Goal: Contribute content

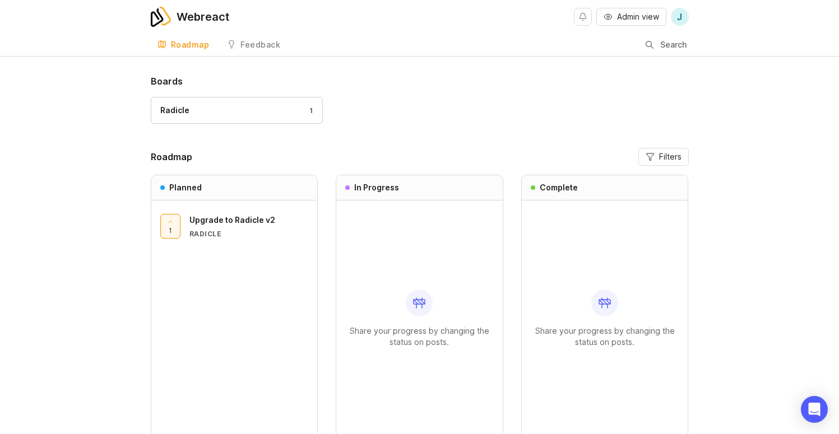
click at [240, 41] on div "Feedback" at bounding box center [260, 45] width 40 height 8
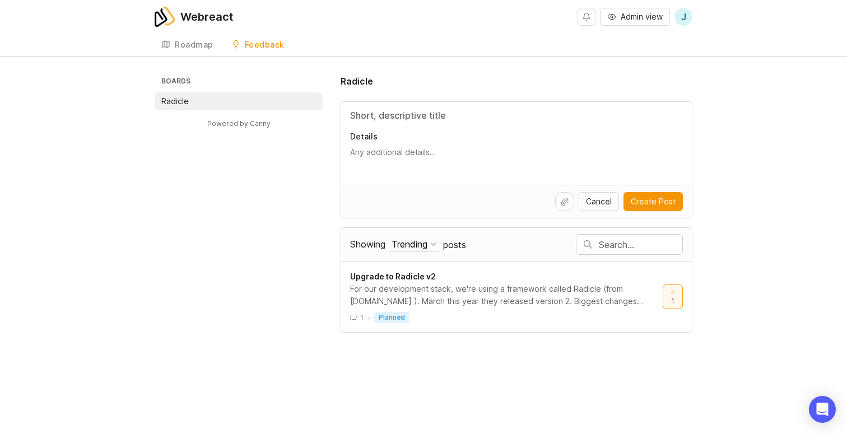
click at [379, 114] on input "Title" at bounding box center [516, 115] width 333 height 13
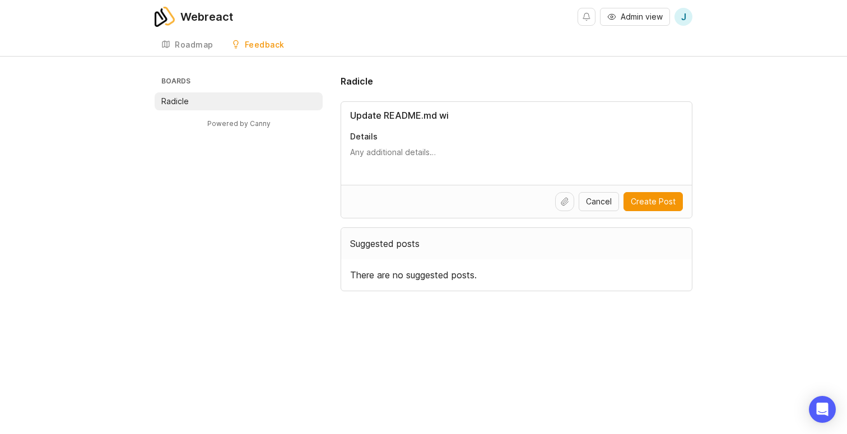
click at [375, 126] on div "Update README.md wi Details" at bounding box center [516, 143] width 351 height 83
click at [374, 121] on input "Update README.md wi" at bounding box center [516, 115] width 333 height 13
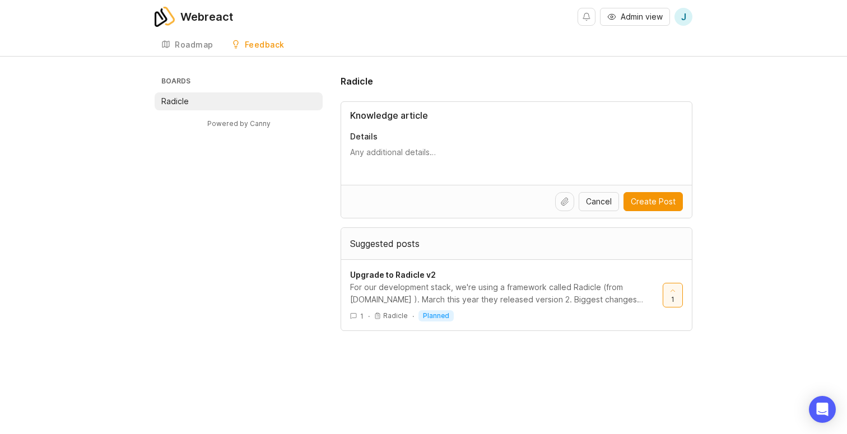
click at [568, 200] on icon at bounding box center [565, 201] width 7 height 7
click at [481, 111] on input "Knowledge article" at bounding box center [516, 115] width 333 height 13
type input "Knowledge article deploying with [PERSON_NAME]"
click at [375, 147] on textarea "Details" at bounding box center [516, 158] width 333 height 22
click at [664, 201] on span "Create Post" at bounding box center [653, 201] width 45 height 11
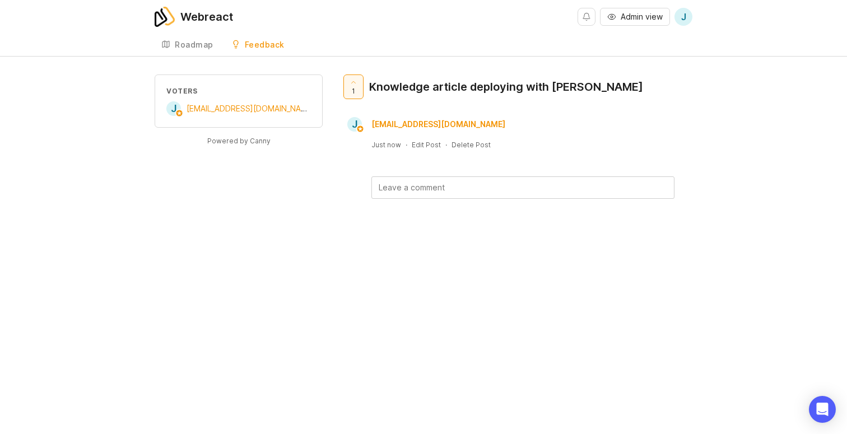
click at [242, 44] on link "Feedback" at bounding box center [258, 45] width 67 height 23
